Goal: Task Accomplishment & Management: Manage account settings

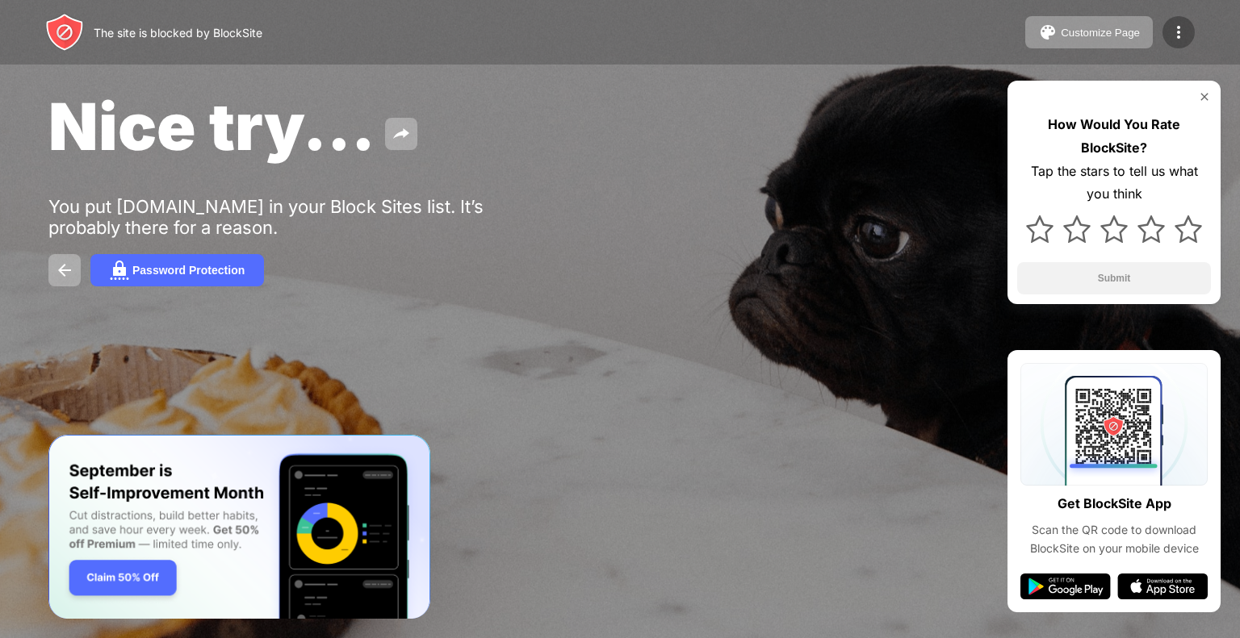
click at [1186, 38] on img at bounding box center [1178, 32] width 19 height 19
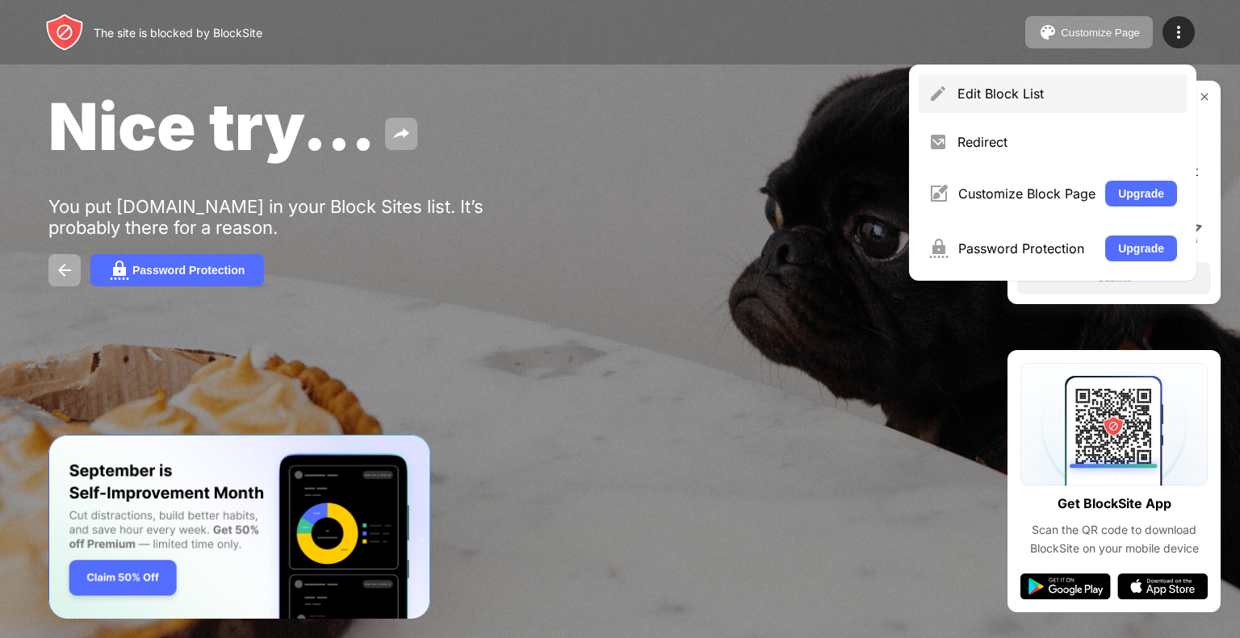
click at [1075, 99] on div "Edit Block List" at bounding box center [1067, 94] width 220 height 16
